Goal: Transaction & Acquisition: Purchase product/service

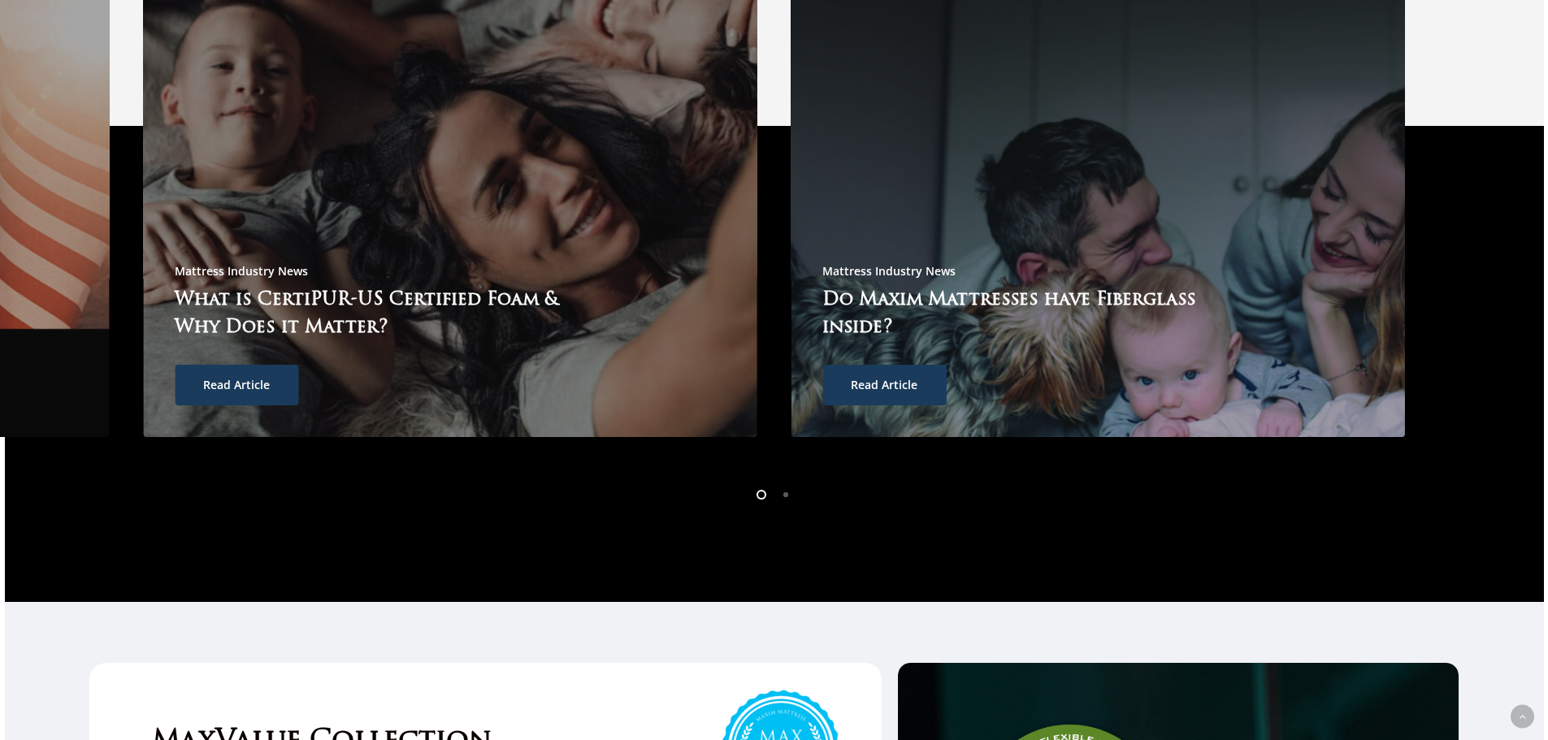
scroll to position [5025, 0]
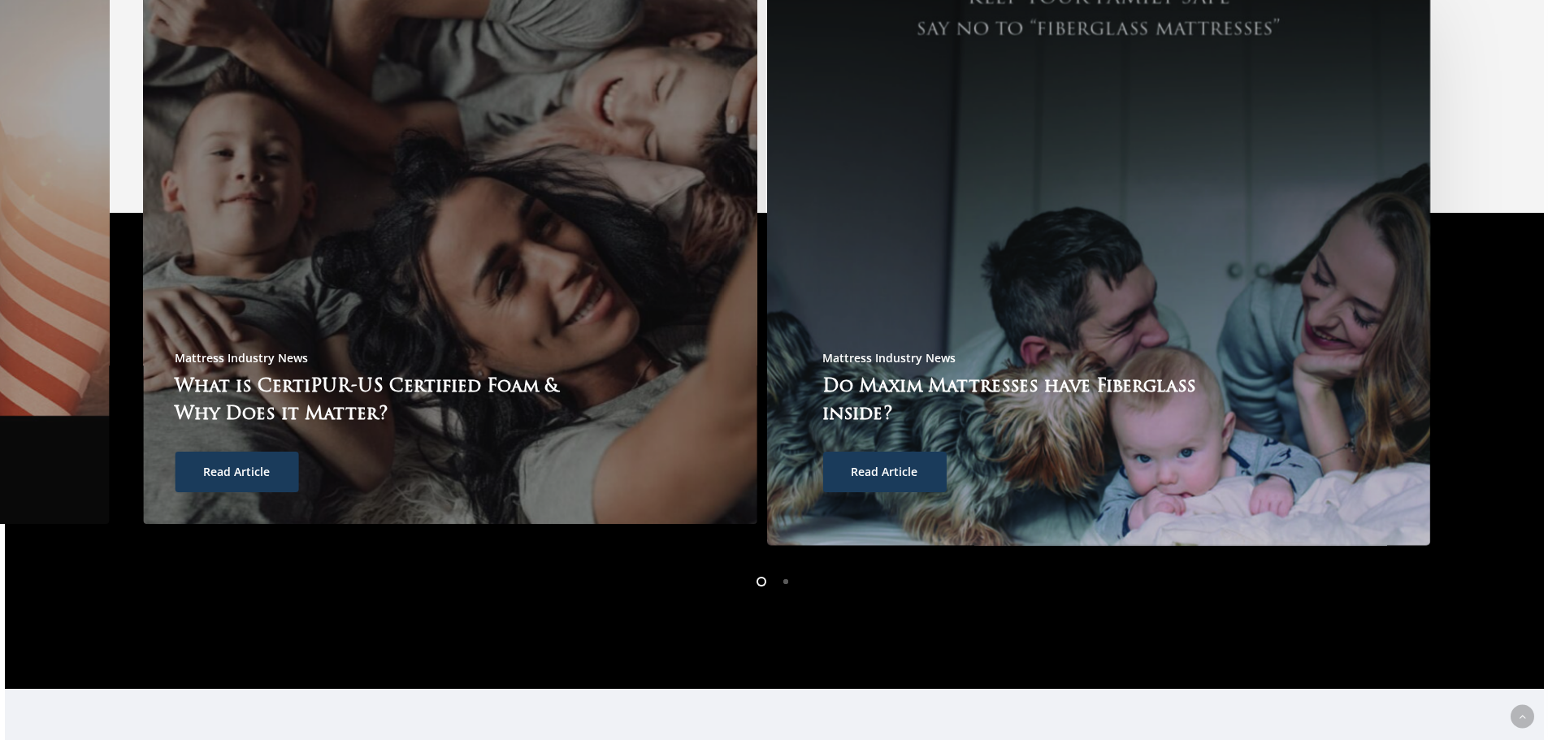
click at [888, 464] on span "Read Article" at bounding box center [884, 472] width 67 height 16
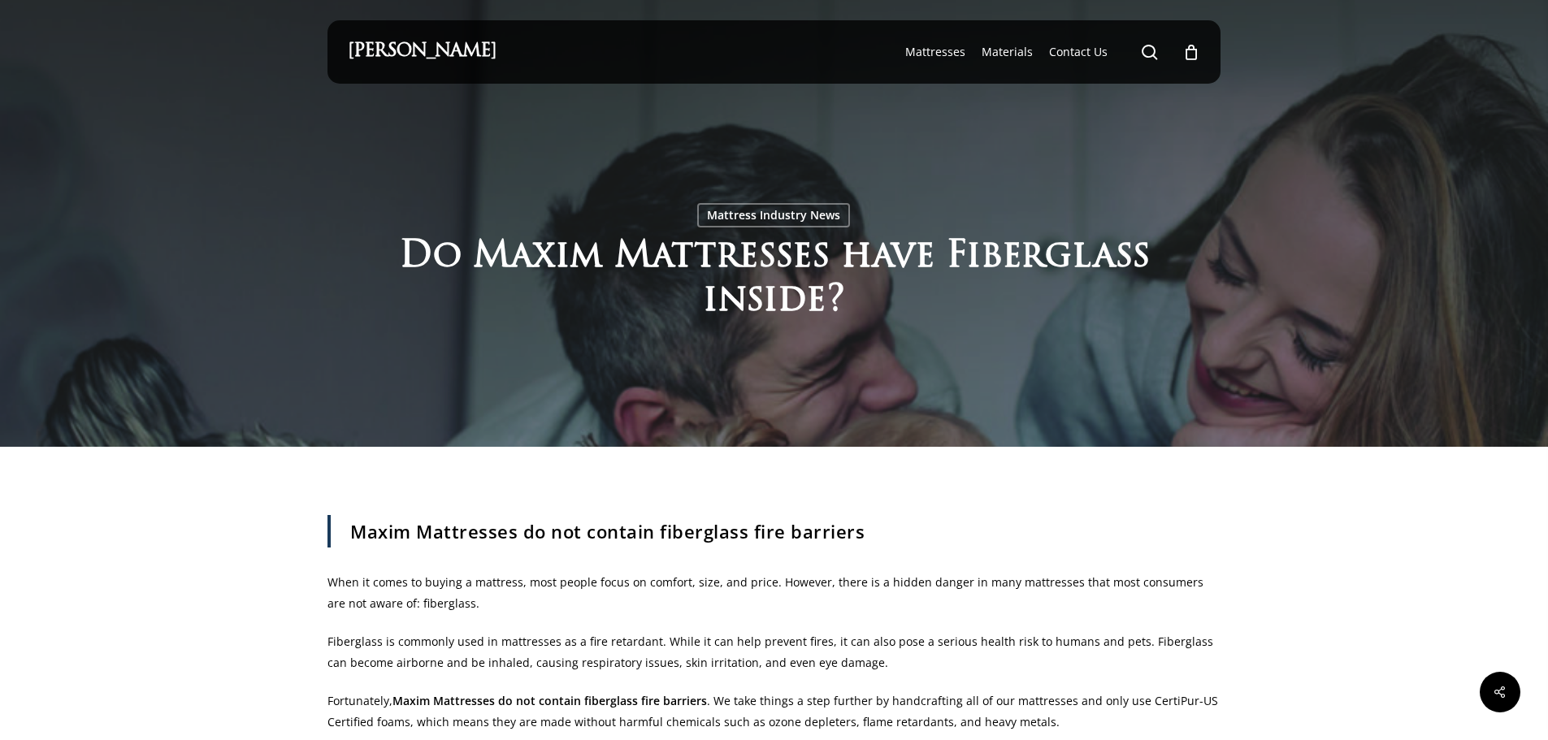
click at [508, 58] on div "Maxim Mattress search 0 Menu Mattresses The Windsor Mattress Glacier Silk Pro M…" at bounding box center [774, 51] width 853 height 63
click at [454, 44] on link "[PERSON_NAME]" at bounding box center [422, 52] width 149 height 18
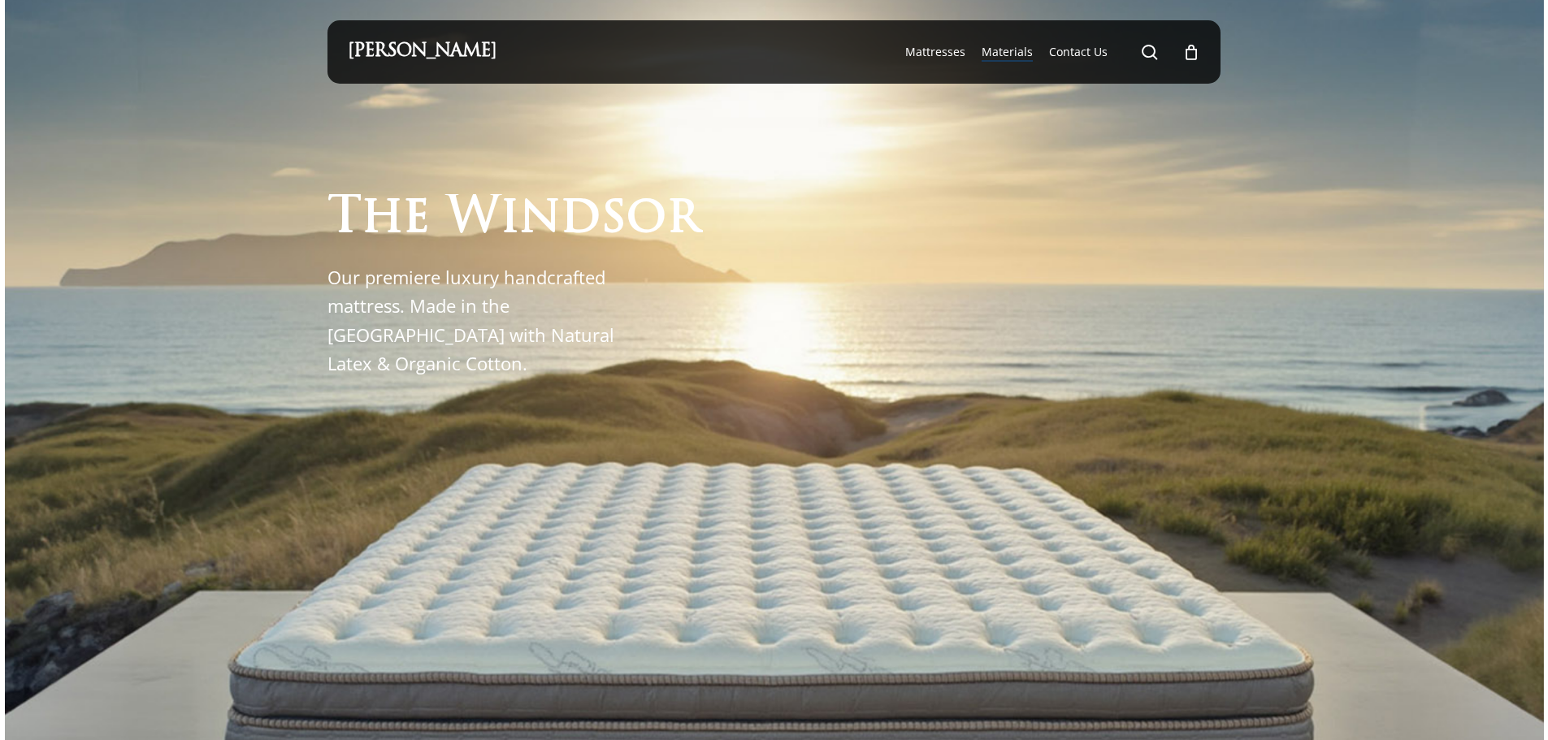
click at [1008, 51] on span "Materials" at bounding box center [1007, 51] width 51 height 15
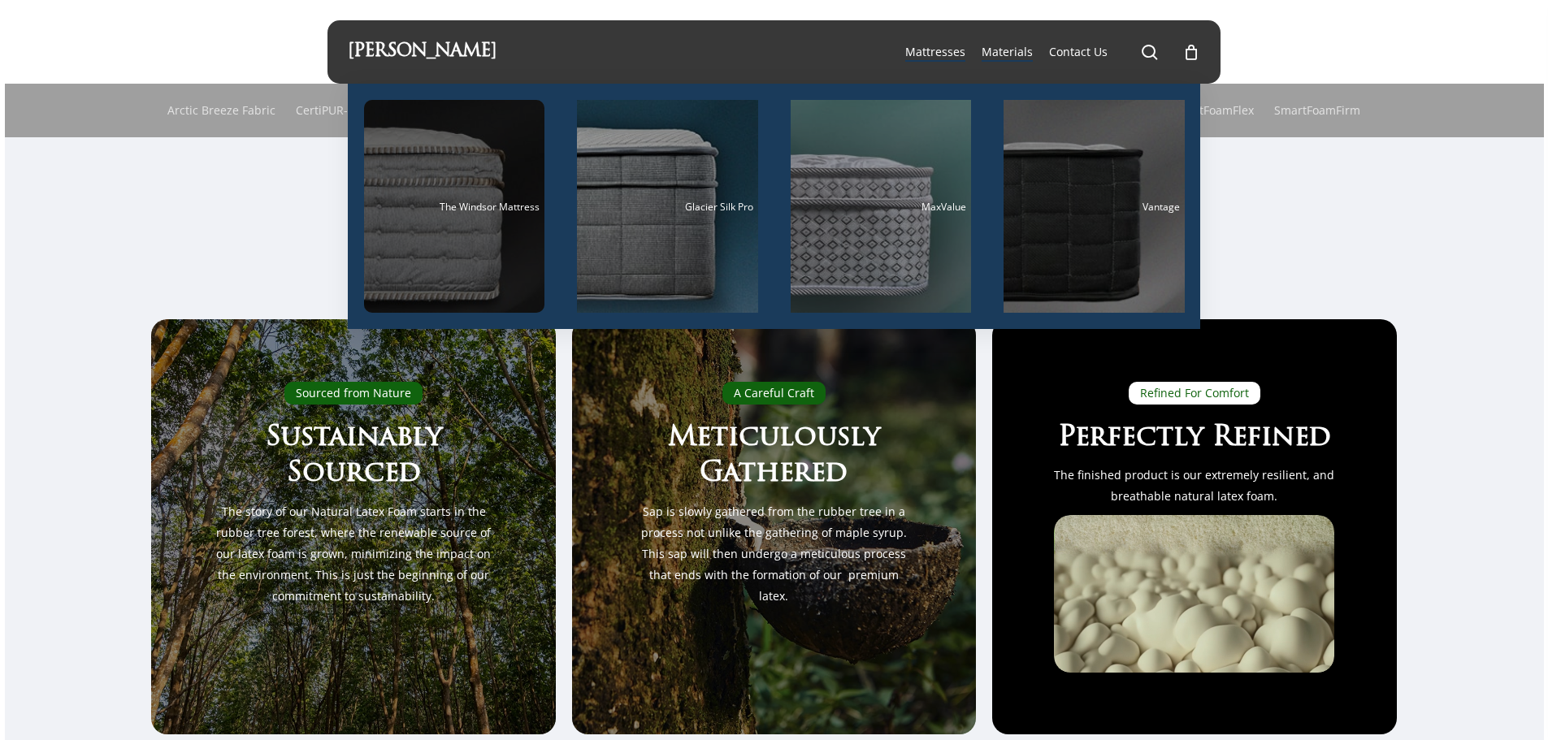
click at [497, 206] on span "The Windsor Mattress" at bounding box center [490, 207] width 100 height 14
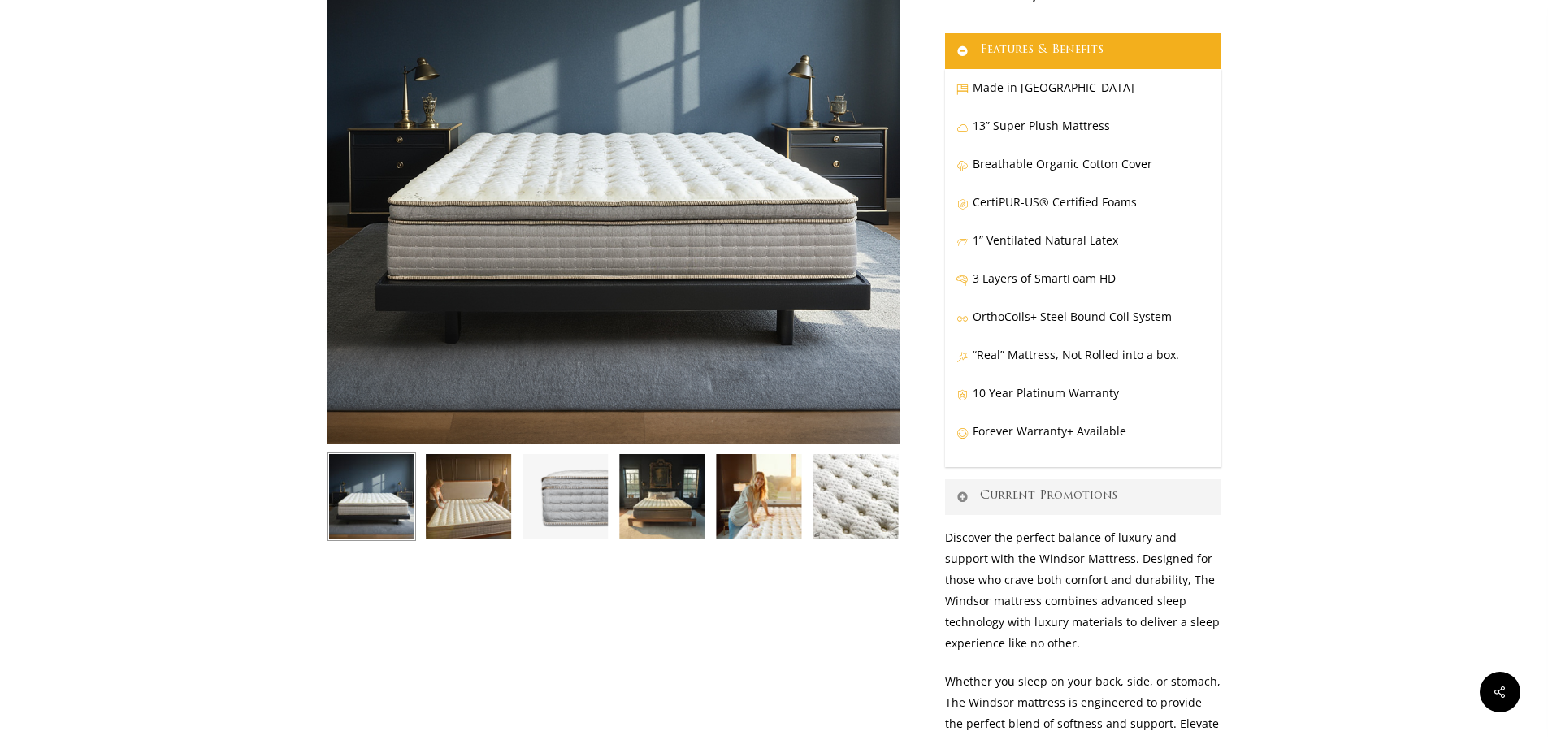
scroll to position [244, 0]
